Goal: Find specific page/section: Find specific page/section

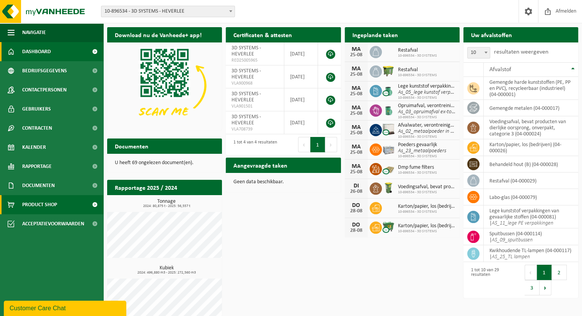
click at [93, 205] on span at bounding box center [94, 204] width 17 height 19
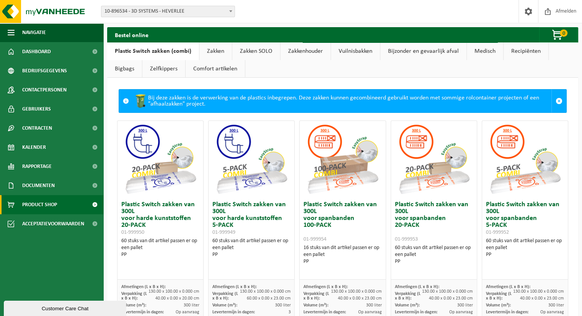
click at [483, 53] on link "Medisch" at bounding box center [485, 51] width 36 height 18
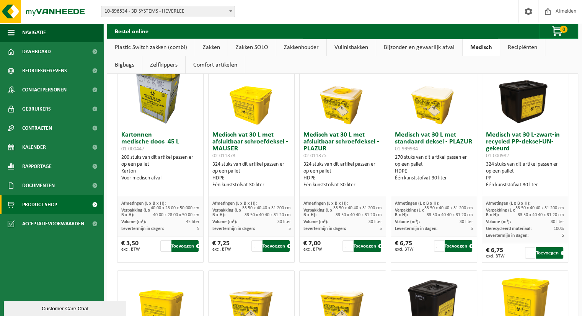
click at [518, 46] on link "Recipiënten" at bounding box center [522, 48] width 45 height 18
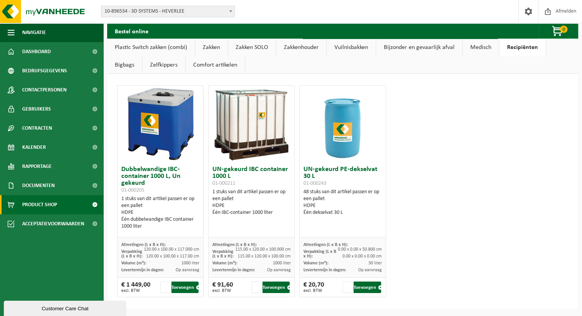
click at [402, 48] on link "Bijzonder en gevaarlijk afval" at bounding box center [419, 48] width 86 height 18
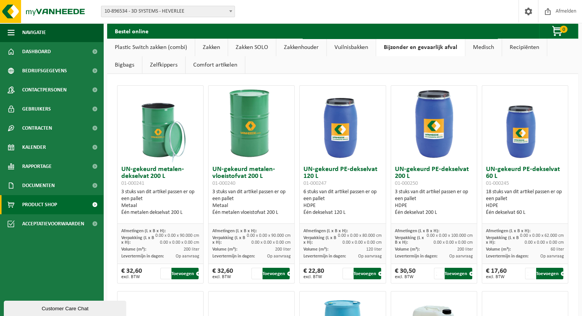
click at [465, 11] on div "Vestiging: 10-896534 - 3D SYSTEMS - HEVERLEE 10-898381 - 3D SYSTEMS R&D (UNIT 4…" at bounding box center [291, 11] width 582 height 23
